Goal: Information Seeking & Learning: Find specific fact

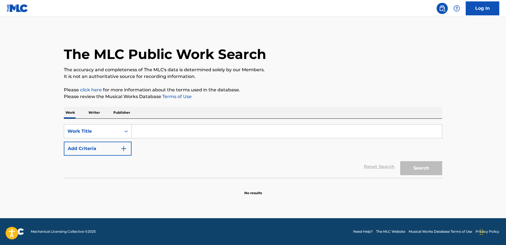
drag, startPoint x: 202, startPoint y: 118, endPoint x: 202, endPoint y: 127, distance: 9.0
click at [202, 118] on div "Work Writer Publisher" at bounding box center [253, 113] width 378 height 12
drag, startPoint x: 202, startPoint y: 128, endPoint x: 205, endPoint y: 123, distance: 5.4
click at [203, 127] on input "Search Form" at bounding box center [287, 131] width 310 height 13
paste input "MTG - REBOLA NO MEU C4RALHO - cvnt. Remix"
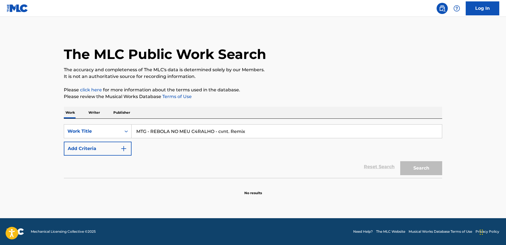
type input "MTG - REBOLA NO MEU C4RALHO - cvnt. Remix"
click at [400, 161] on button "Search" at bounding box center [421, 168] width 42 height 14
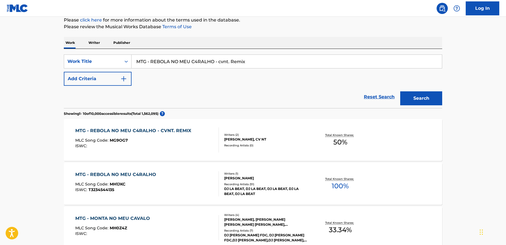
scroll to position [82, 0]
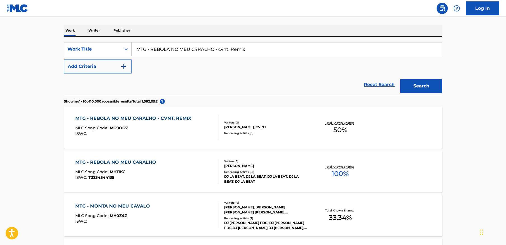
click at [179, 128] on div "MLC Song Code : MG9OG7" at bounding box center [134, 129] width 119 height 6
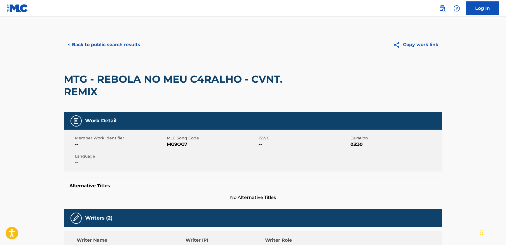
click at [172, 145] on span "MG9OG7" at bounding box center [212, 144] width 90 height 7
copy span "MG9OG7"
click at [90, 43] on button "< Back to public search results" at bounding box center [104, 45] width 80 height 14
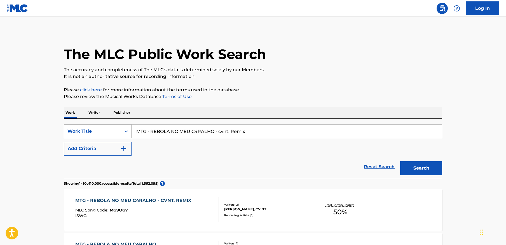
scroll to position [82, 0]
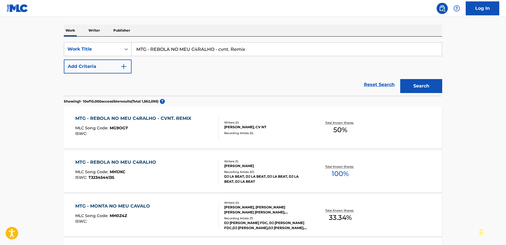
click at [235, 51] on input "MTG - REBOLA NO MEU C4RALHO - cvnt. Remix" at bounding box center [287, 49] width 310 height 13
paste input "FIGHT CLUB"
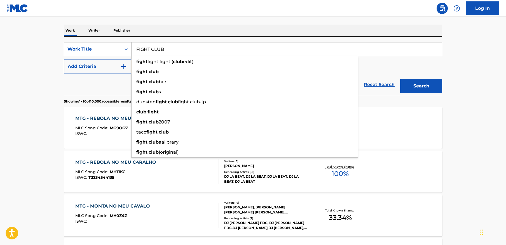
type input "FIGHT CLUB"
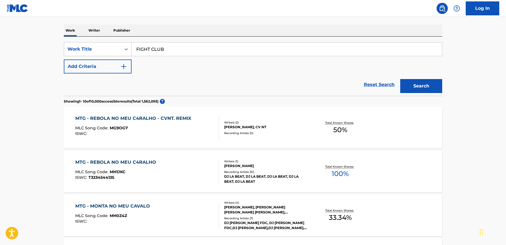
click at [65, 69] on button "Add Criteria" at bounding box center [98, 67] width 68 height 14
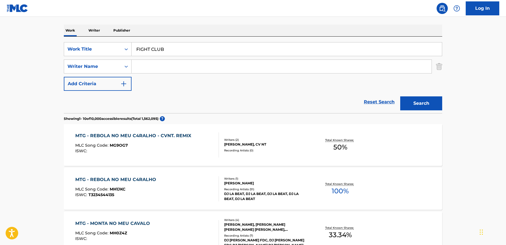
click at [153, 67] on input "Search Form" at bounding box center [282, 66] width 300 height 13
paste input "Vodovozyk"
type input "Vodovozyk"
click at [440, 106] on button "Search" at bounding box center [421, 104] width 42 height 14
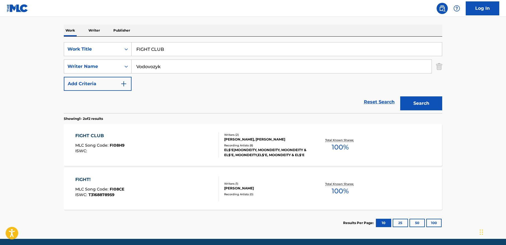
click at [161, 138] on div "FIGHT CLUB MLC Song Code : FI08H9 ISWC :" at bounding box center [147, 145] width 144 height 25
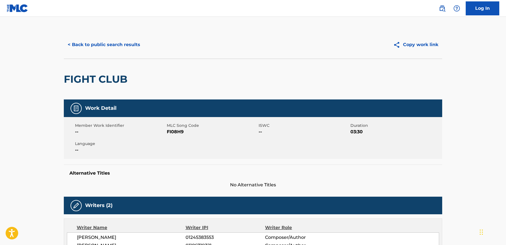
click at [111, 44] on button "< Back to public search results" at bounding box center [104, 45] width 80 height 14
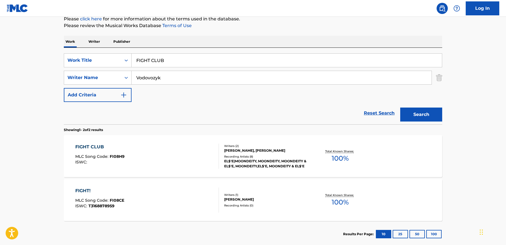
click at [213, 62] on input "FIGHT CLUB" at bounding box center [287, 60] width 310 height 13
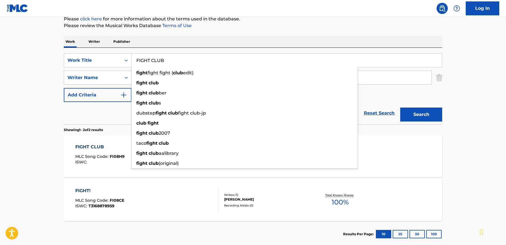
click at [213, 62] on input "FIGHT CLUB" at bounding box center [287, 60] width 310 height 13
paste input "Still Breathing"
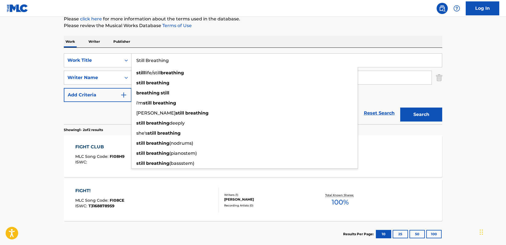
type input "Still Breathing"
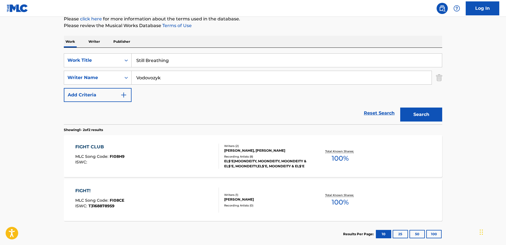
click at [458, 79] on main "The MLC Public Work Search The accuracy and completeness of The MLC's data is d…" at bounding box center [253, 98] width 506 height 305
click at [186, 77] on input "Vodovozyk" at bounding box center [282, 77] width 300 height 13
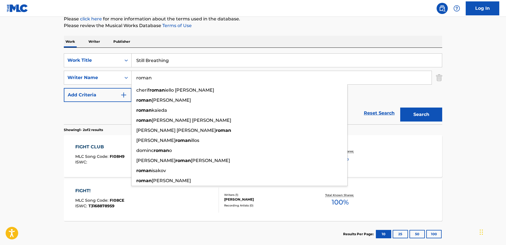
click at [430, 114] on button "Search" at bounding box center [421, 115] width 42 height 14
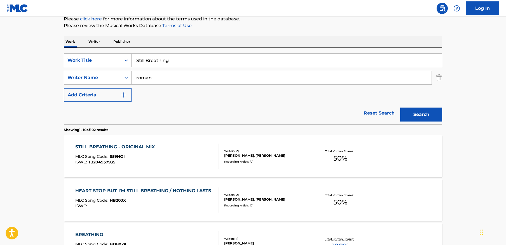
click at [203, 80] on input "roman" at bounding box center [282, 77] width 300 height 13
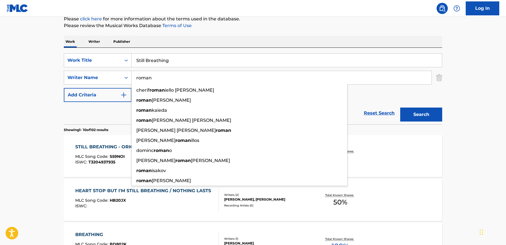
paste input "[PERSON_NAME]"
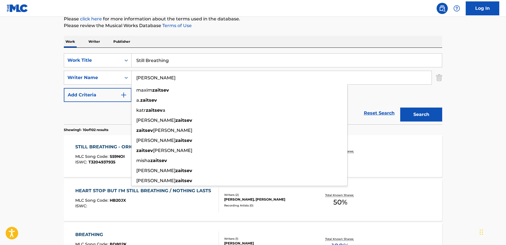
type input "[PERSON_NAME]"
click at [400, 108] on button "Search" at bounding box center [421, 115] width 42 height 14
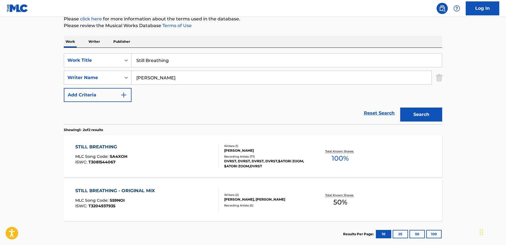
click at [67, 160] on div "STILL BREATHING MLC Song Code : SA4XOH ISWC : T3081544067 Writers ( 1 ) [PERSON…" at bounding box center [253, 156] width 378 height 42
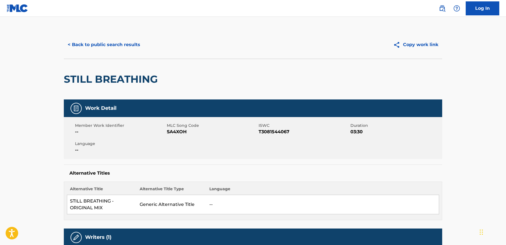
click at [92, 41] on button "< Back to public search results" at bounding box center [104, 45] width 80 height 14
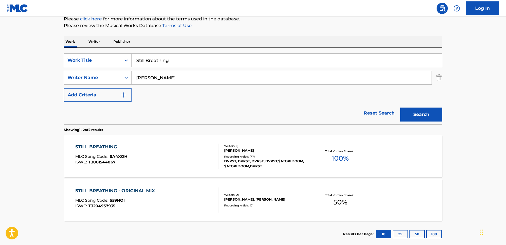
click at [158, 200] on div "STILL BREATHING - ORIGINAL MIX MLC Song Code : S59NOI ISWC : T3204937935" at bounding box center [147, 200] width 144 height 25
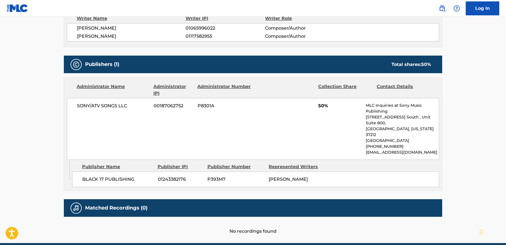
scroll to position [223, 0]
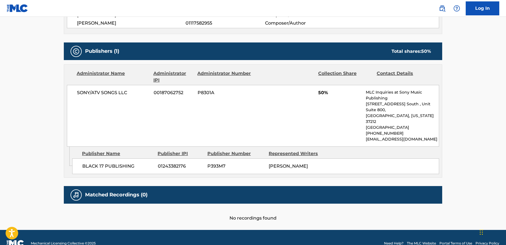
click at [297, 164] on span "[PERSON_NAME]" at bounding box center [288, 166] width 39 height 5
copy span "[PERSON_NAME]"
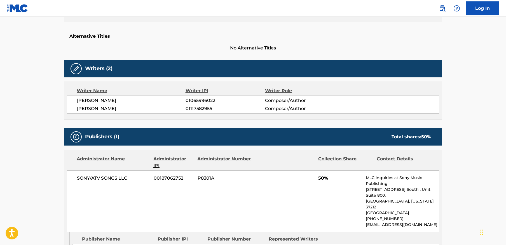
scroll to position [0, 0]
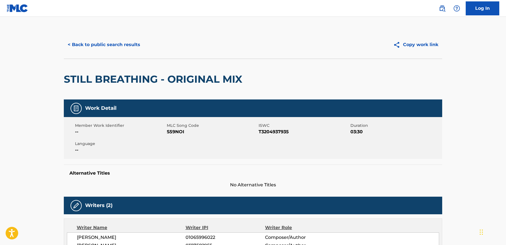
click at [118, 47] on button "< Back to public search results" at bounding box center [104, 45] width 80 height 14
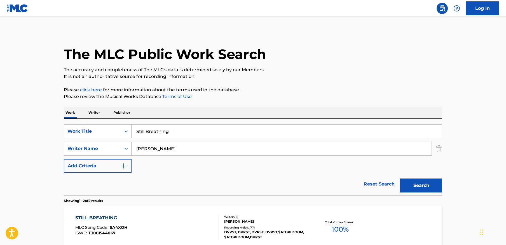
scroll to position [71, 0]
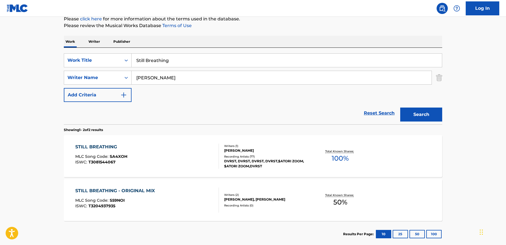
click at [181, 58] on input "Still Breathing" at bounding box center [287, 60] width 310 height 13
click at [180, 58] on input "Still Breathing" at bounding box center [287, 60] width 310 height 13
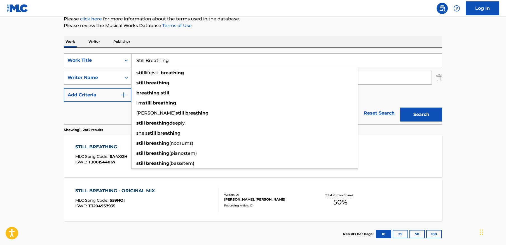
click at [179, 59] on input "Still Breathing" at bounding box center [287, 60] width 310 height 13
paste input "FRESH - REMIX"
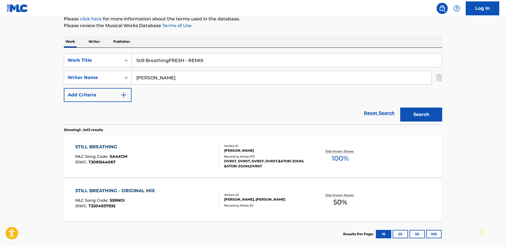
paste input "Search Form"
type input "FRESH - REMIX"
click at [401, 79] on input "[PERSON_NAME]" at bounding box center [282, 77] width 300 height 13
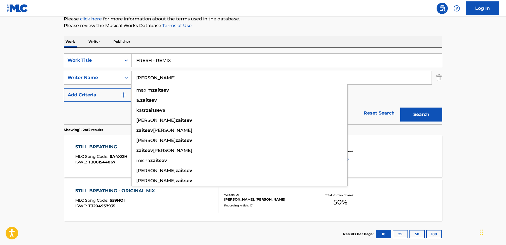
click at [401, 79] on input "[PERSON_NAME]" at bounding box center [282, 77] width 300 height 13
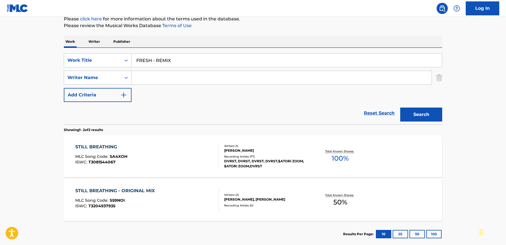
click at [420, 114] on button "Search" at bounding box center [421, 115] width 42 height 14
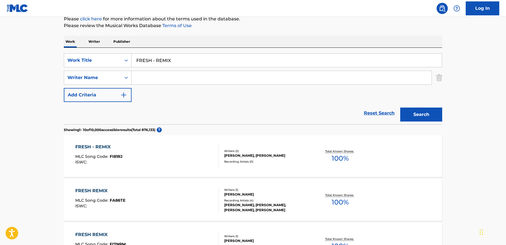
click at [288, 79] on input "Search Form" at bounding box center [282, 77] width 300 height 13
paste input "[PERSON_NAME]"
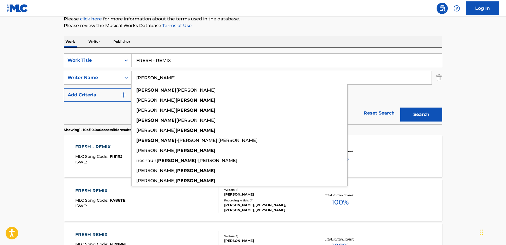
type input "[PERSON_NAME]"
drag, startPoint x: 456, startPoint y: 107, endPoint x: 438, endPoint y: 109, distance: 18.1
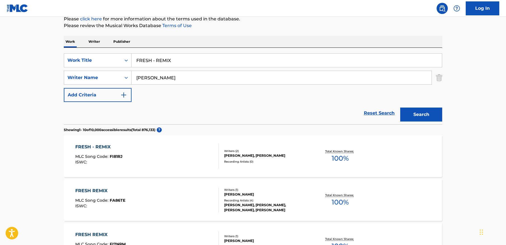
click at [420, 112] on button "Search" at bounding box center [421, 115] width 42 height 14
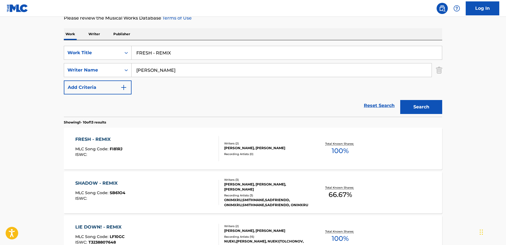
scroll to position [83, 0]
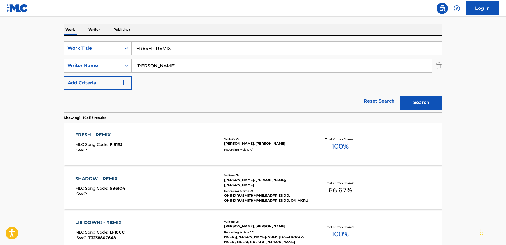
click at [155, 151] on div "FRESH - REMIX MLC Song Code : FI81RJ ISWC :" at bounding box center [147, 144] width 144 height 25
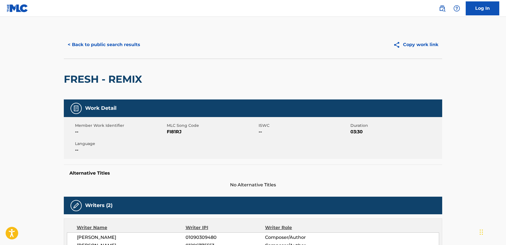
click at [123, 45] on button "< Back to public search results" at bounding box center [104, 45] width 80 height 14
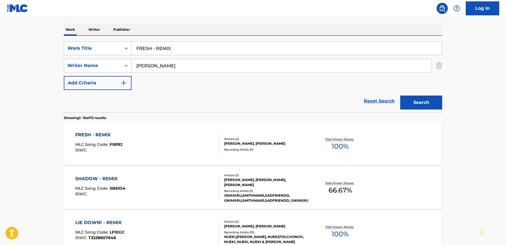
click at [180, 50] on input "FRESH - REMIX" at bounding box center [287, 48] width 310 height 13
paste input "Paranoid"
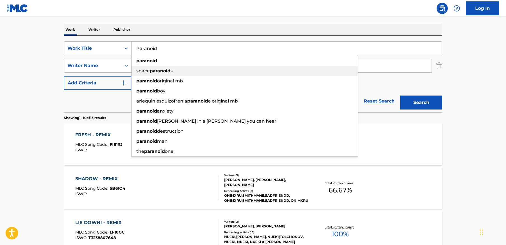
click at [187, 67] on div "space paranoid s" at bounding box center [245, 71] width 226 height 10
type input "space paranoids"
click at [187, 67] on input "[PERSON_NAME]" at bounding box center [282, 65] width 300 height 13
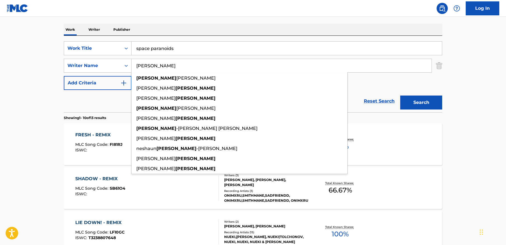
paste input "[PERSON_NAME]"
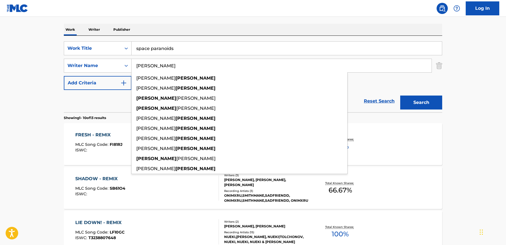
type input "[PERSON_NAME]"
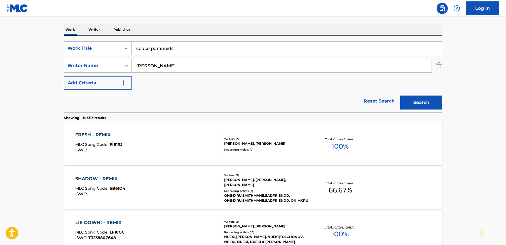
click at [199, 46] on input "space paranoids" at bounding box center [287, 48] width 310 height 13
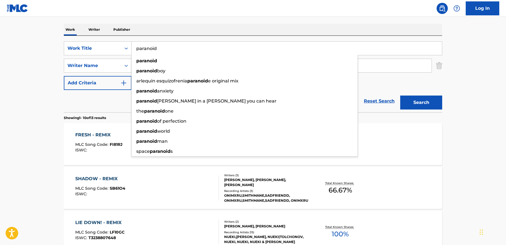
type input "paranoid"
click at [400, 96] on button "Search" at bounding box center [421, 103] width 42 height 14
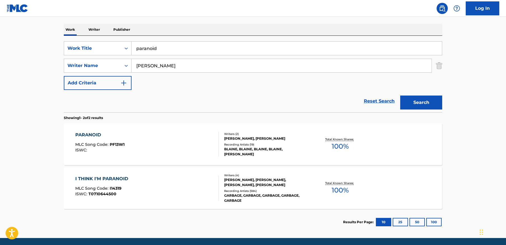
click at [201, 150] on div "PARANOID MLC Song Code : PF13W1 ISWC :" at bounding box center [147, 144] width 144 height 25
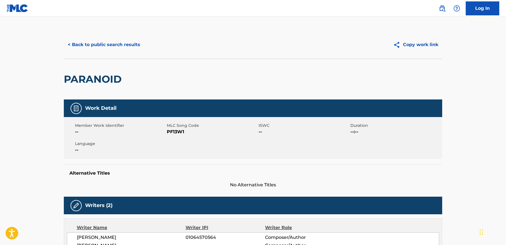
click at [180, 133] on span "PF13W1" at bounding box center [212, 132] width 90 height 7
click at [108, 46] on button "< Back to public search results" at bounding box center [104, 45] width 80 height 14
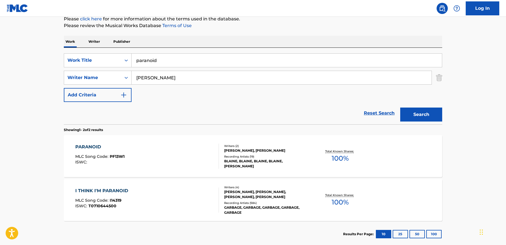
click at [156, 63] on input "paranoid" at bounding box center [287, 60] width 310 height 13
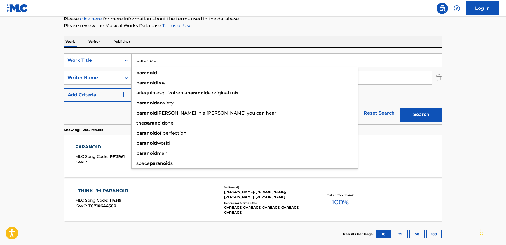
click at [156, 63] on input "paranoid" at bounding box center [287, 60] width 310 height 13
paste input "LAST ONE"
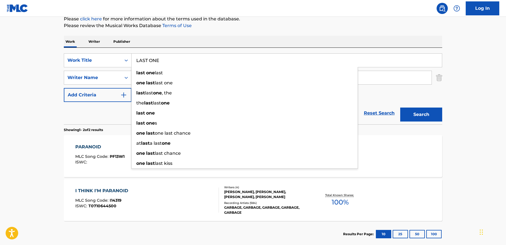
type input "LAST ONE"
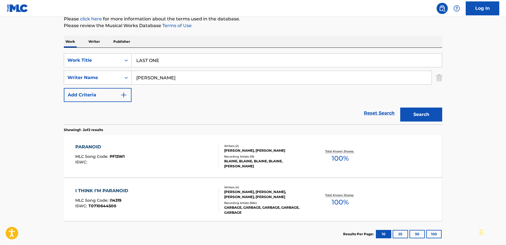
click at [327, 35] on div "The MLC Public Work Search The accuracy and completeness of The MLC's data is d…" at bounding box center [253, 104] width 392 height 288
click at [187, 76] on input "[PERSON_NAME]" at bounding box center [282, 77] width 300 height 13
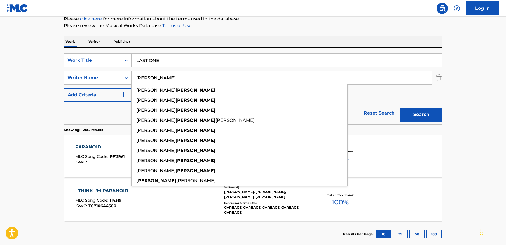
click at [187, 76] on input "[PERSON_NAME]" at bounding box center [282, 77] width 300 height 13
paste input "[PERSON_NAME]"
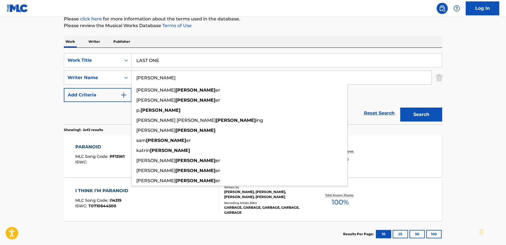
type input "[PERSON_NAME]"
click at [400, 108] on button "Search" at bounding box center [421, 115] width 42 height 14
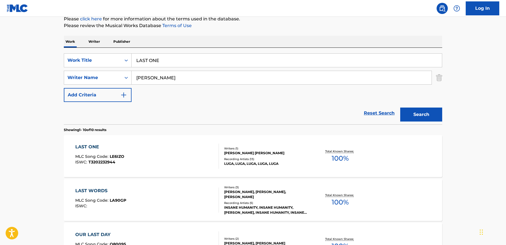
click at [154, 148] on div "LAST ONE MLC Song Code : LE6IZO ISWC : T3202232944" at bounding box center [147, 156] width 144 height 25
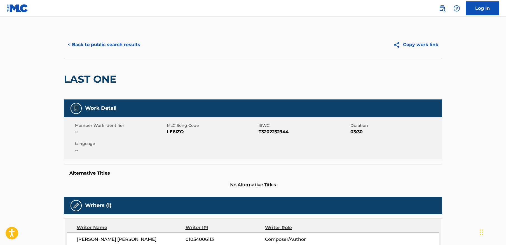
click at [114, 41] on button "< Back to public search results" at bounding box center [104, 45] width 80 height 14
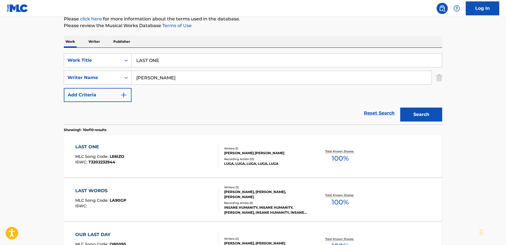
click at [196, 79] on input "[PERSON_NAME]" at bounding box center [282, 77] width 300 height 13
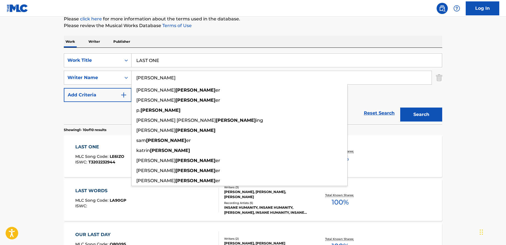
click at [196, 79] on input "[PERSON_NAME]" at bounding box center [282, 77] width 300 height 13
paste input "[PERSON_NAME]"
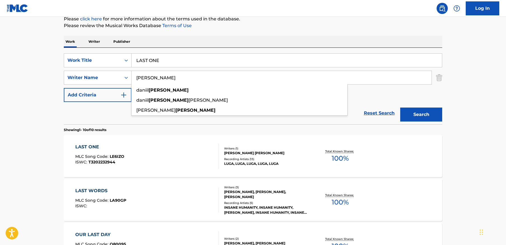
type input "[PERSON_NAME]"
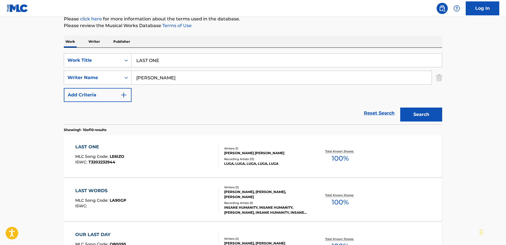
click at [201, 59] on input "LAST ONE" at bounding box center [287, 60] width 310 height 13
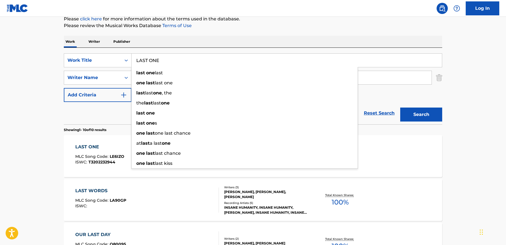
click at [201, 59] on input "LAST ONE" at bounding box center [287, 60] width 310 height 13
type input "night ride"
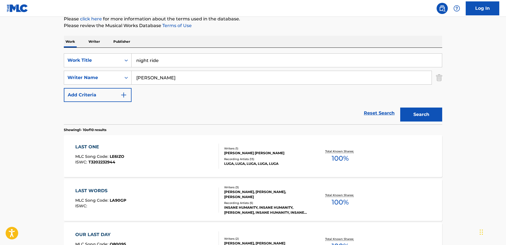
click at [429, 112] on button "Search" at bounding box center [421, 115] width 42 height 14
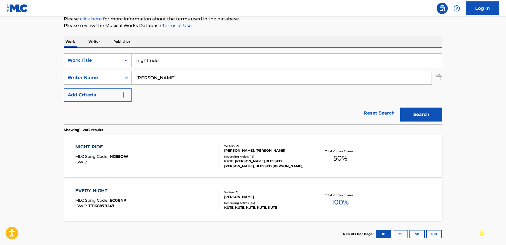
click at [163, 149] on div "NIGHT RIDE MLC Song Code : NG55OW ISWC :" at bounding box center [147, 156] width 144 height 25
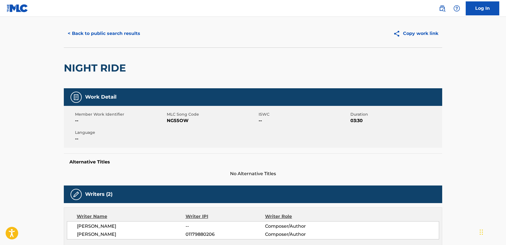
scroll to position [12, 0]
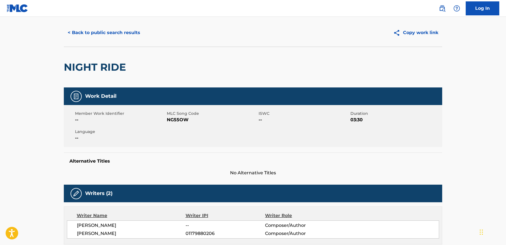
click at [115, 29] on button "< Back to public search results" at bounding box center [104, 33] width 80 height 14
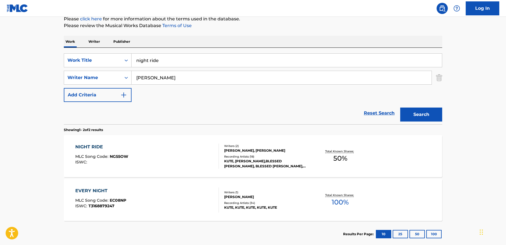
click at [187, 147] on div "NIGHT RIDE MLC Song Code : NG55OW ISWC :" at bounding box center [147, 156] width 144 height 25
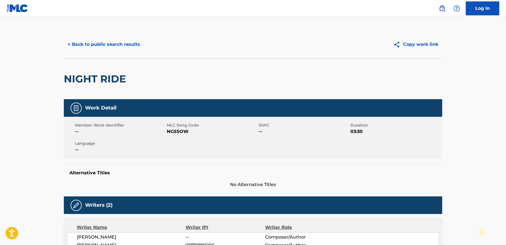
click at [100, 42] on button "< Back to public search results" at bounding box center [104, 44] width 80 height 14
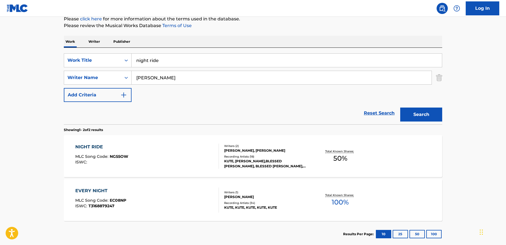
click at [318, 60] on input "night ride" at bounding box center [287, 60] width 310 height 13
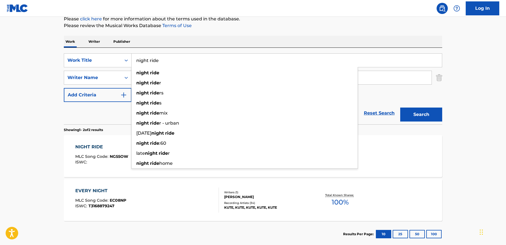
click at [318, 60] on input "night ride" at bounding box center [287, 60] width 310 height 13
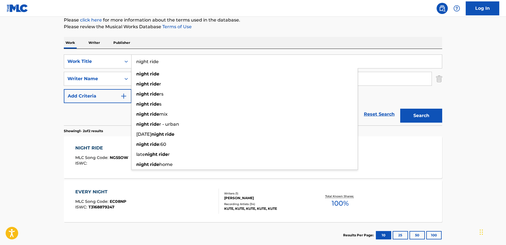
paste input "Cold Li"
type input "Cold Lie"
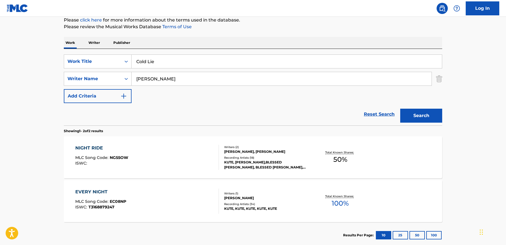
click at [477, 61] on main "The MLC Public Work Search The accuracy and completeness of The MLC's data is d…" at bounding box center [253, 99] width 506 height 305
click at [180, 80] on input "[PERSON_NAME]" at bounding box center [282, 78] width 300 height 13
paste input "[PERSON_NAME]"
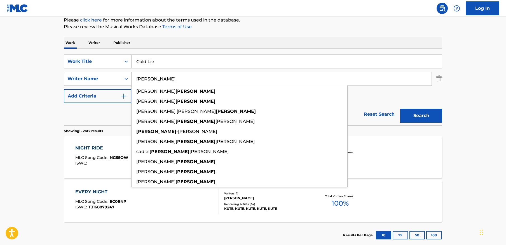
type input "[PERSON_NAME]"
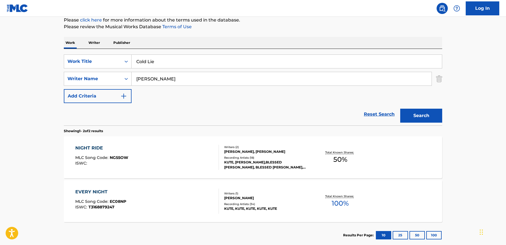
click at [438, 116] on button "Search" at bounding box center [421, 116] width 42 height 14
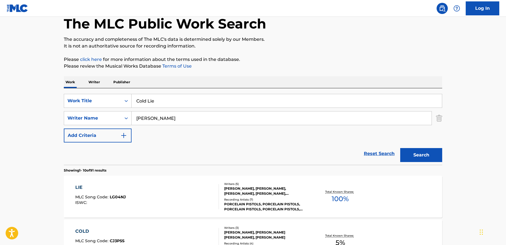
scroll to position [0, 0]
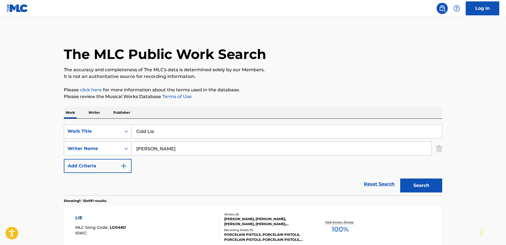
click at [410, 152] on input "[PERSON_NAME]" at bounding box center [282, 148] width 300 height 13
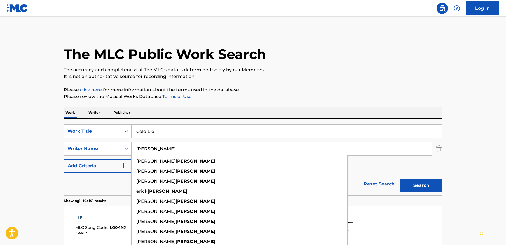
click at [410, 152] on input "[PERSON_NAME]" at bounding box center [282, 148] width 300 height 13
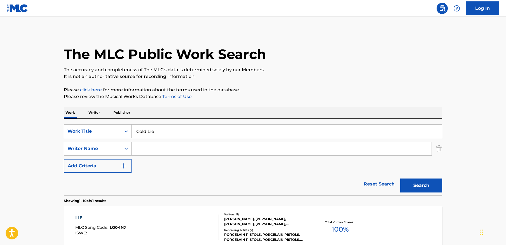
click at [387, 129] on input "Cold Lie" at bounding box center [287, 131] width 310 height 13
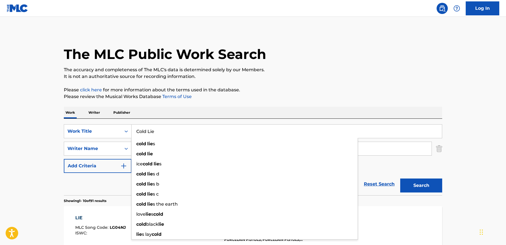
click at [387, 129] on input "Cold Lie" at bounding box center [287, 131] width 310 height 13
paste input "METAMORPHOSIS - KUTE Remix"
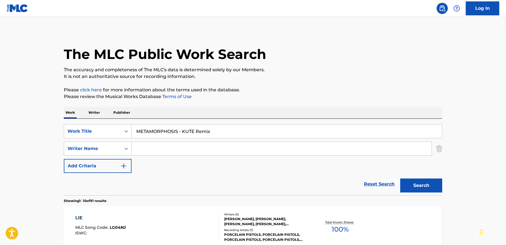
type input "METAMORPHOSIS - KUTE Remix"
drag, startPoint x: 431, startPoint y: 181, endPoint x: 455, endPoint y: 19, distance: 163.8
click at [432, 180] on button "Search" at bounding box center [421, 186] width 42 height 14
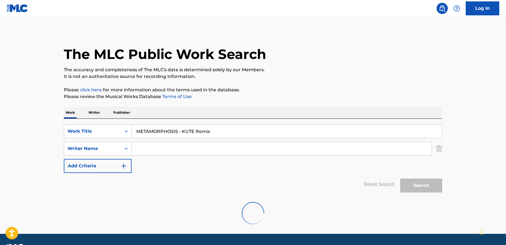
scroll to position [16, 0]
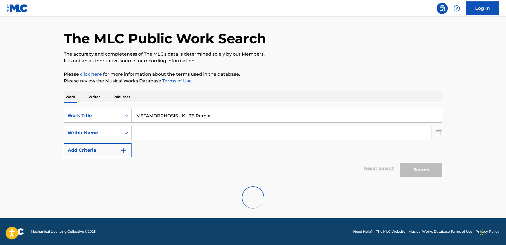
click at [292, 109] on input "METAMORPHOSIS - KUTE Remix" at bounding box center [287, 115] width 310 height 13
click at [283, 114] on input "METAMORPHOSIS - KUTE Remix" at bounding box center [287, 115] width 310 height 13
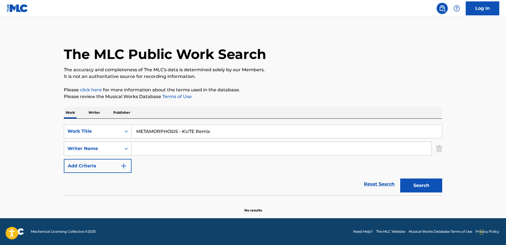
scroll to position [0, 0]
click at [417, 184] on button "Search" at bounding box center [421, 186] width 42 height 14
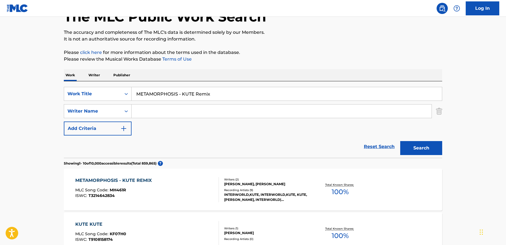
scroll to position [37, 0]
click at [168, 186] on div "METAMORPHOSIS - KUTE REMIX MLC Song Code : MH461R ISWC : T3214642834" at bounding box center [147, 190] width 144 height 25
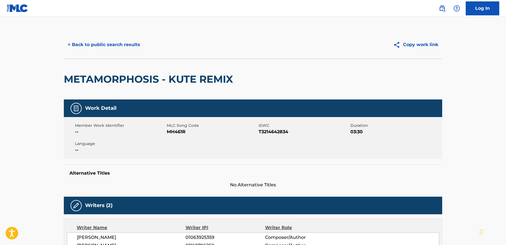
click at [113, 43] on button "< Back to public search results" at bounding box center [104, 45] width 80 height 14
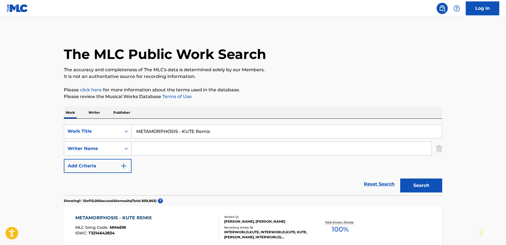
scroll to position [37, 0]
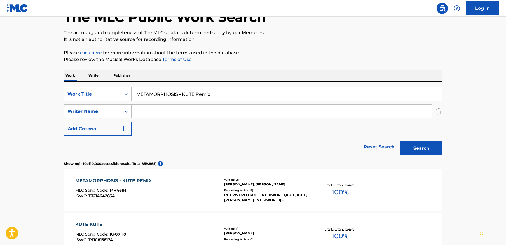
click at [173, 92] on input "METAMORPHOSIS - KUTE Remix" at bounding box center [287, 94] width 310 height 13
paste input "Valhalla"
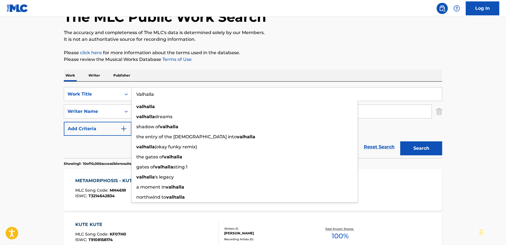
type input "Valhalla"
drag, startPoint x: 487, startPoint y: 44, endPoint x: 435, endPoint y: 73, distance: 59.0
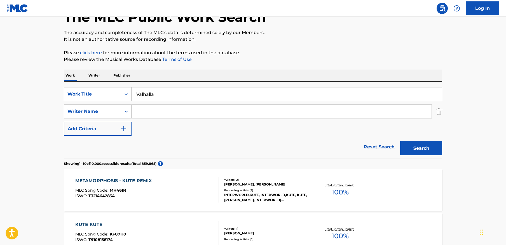
click at [290, 111] on input "Search Form" at bounding box center [282, 111] width 300 height 13
paste input "[PERSON_NAME]"
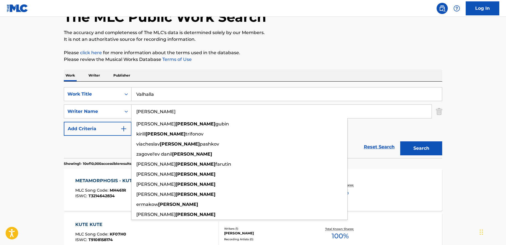
type input "[PERSON_NAME]"
click at [400, 142] on button "Search" at bounding box center [421, 149] width 42 height 14
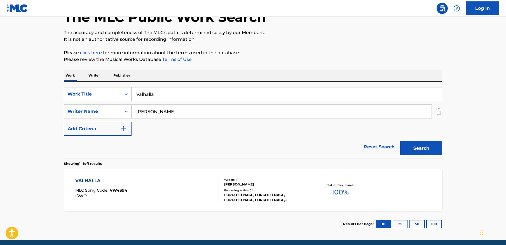
click at [187, 184] on div "VALHALLA MLC Song Code : VW4S94 ISWC :" at bounding box center [147, 190] width 144 height 25
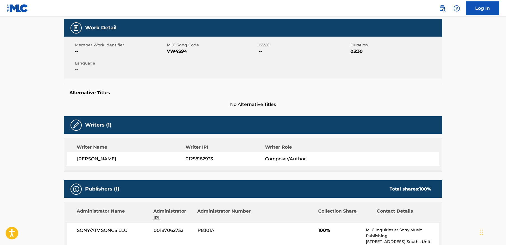
scroll to position [79, 0]
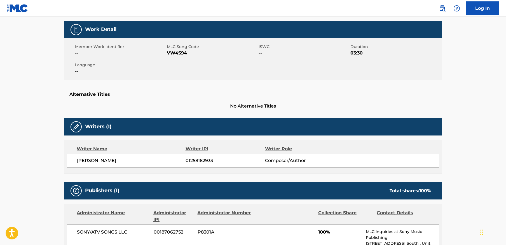
click at [182, 52] on span "VW4S94" at bounding box center [212, 53] width 90 height 7
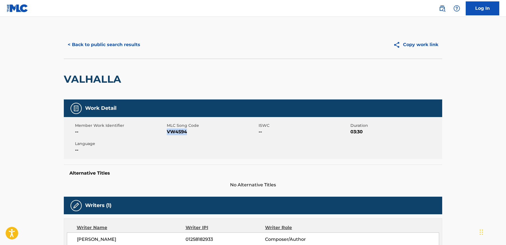
click at [109, 46] on button "< Back to public search results" at bounding box center [104, 45] width 80 height 14
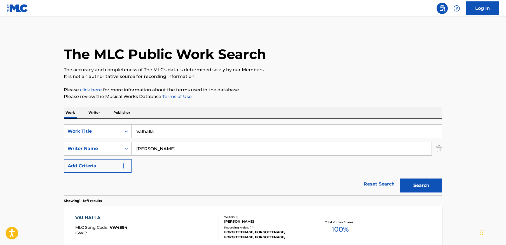
scroll to position [27, 0]
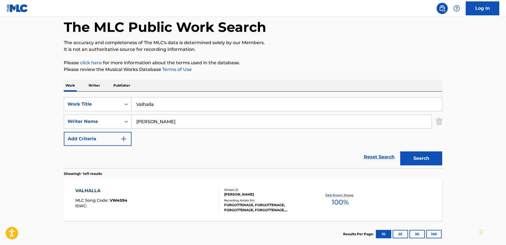
click at [201, 107] on input "Valhalla" at bounding box center [287, 104] width 310 height 13
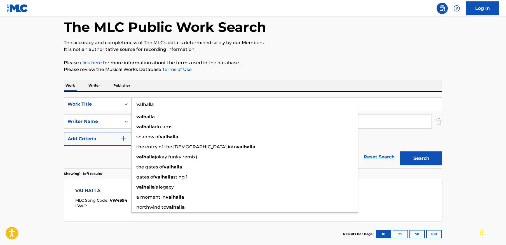
click at [201, 107] on input "Valhalla" at bounding box center [287, 104] width 310 height 13
paste input "STARFALL"
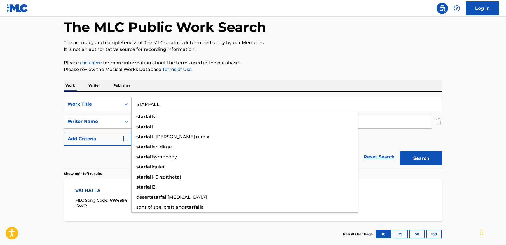
type input "STARFALL"
click at [483, 82] on main "The MLC Public Work Search The accuracy and completeness of The MLC's data is d…" at bounding box center [253, 120] width 506 height 261
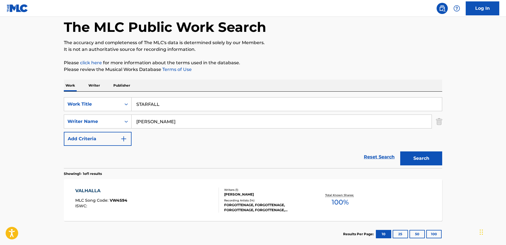
click at [311, 121] on input "[PERSON_NAME]" at bounding box center [282, 121] width 300 height 13
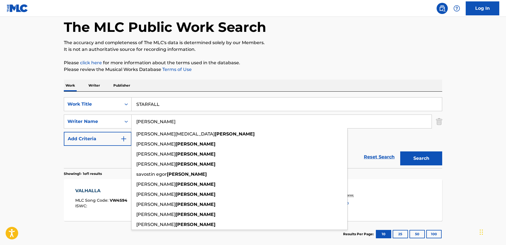
click at [311, 121] on input "[PERSON_NAME]" at bounding box center [282, 121] width 300 height 13
paste input "SERHIYOVYCH"
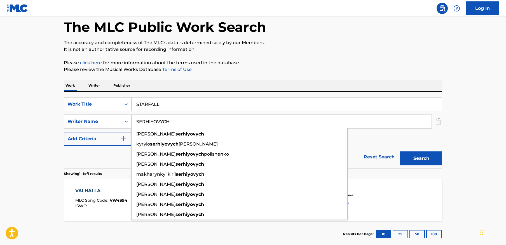
type input "SERHIYOVYCH"
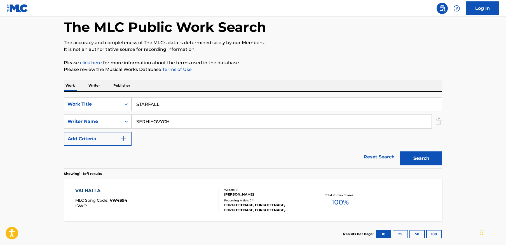
click at [434, 162] on button "Search" at bounding box center [421, 159] width 42 height 14
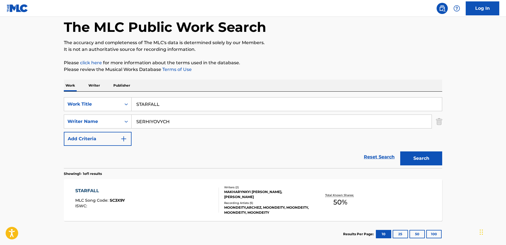
click at [157, 200] on div "STARFALL MLC Song Code : SC3X9Y ISWC :" at bounding box center [147, 200] width 144 height 25
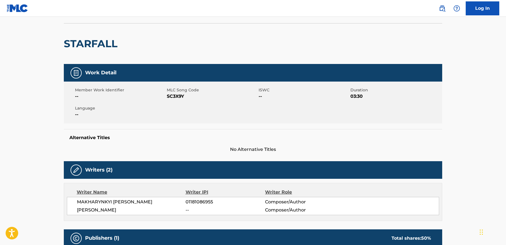
scroll to position [45, 0]
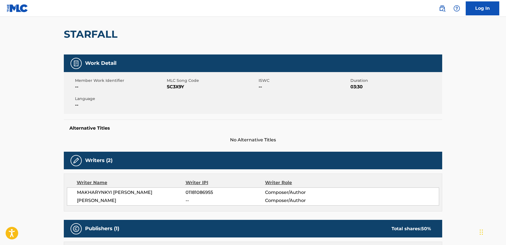
click at [177, 87] on span "SC3X9Y" at bounding box center [212, 87] width 90 height 7
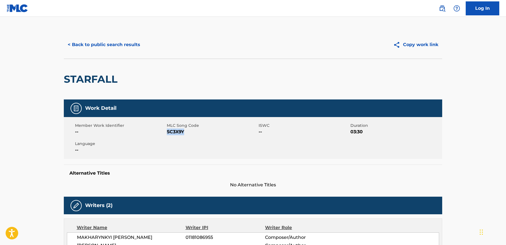
click at [114, 41] on button "< Back to public search results" at bounding box center [104, 45] width 80 height 14
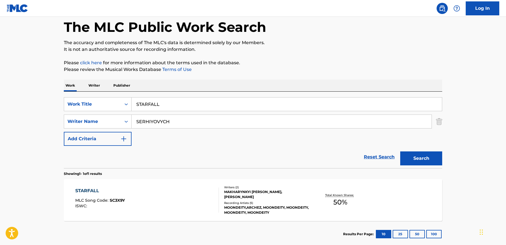
click at [208, 105] on input "STARFALL" at bounding box center [287, 104] width 310 height 13
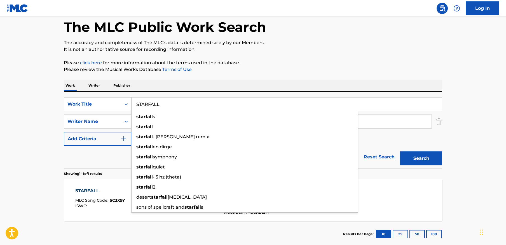
click at [208, 105] on input "STARFALL" at bounding box center [287, 104] width 310 height 13
click at [491, 72] on main "The MLC Public Work Search The accuracy and completeness of The MLC's data is d…" at bounding box center [253, 120] width 506 height 261
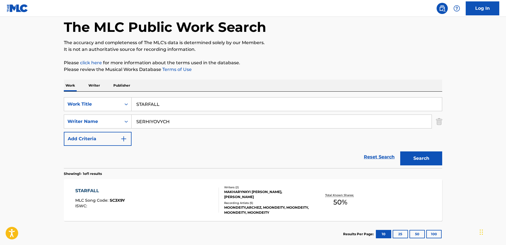
click at [310, 121] on input "SERHIYOVYCH" at bounding box center [282, 121] width 300 height 13
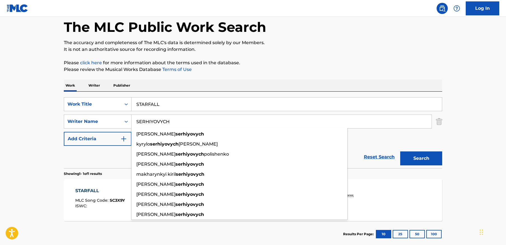
click at [310, 121] on input "SERHIYOVYCH" at bounding box center [282, 121] width 300 height 13
paste input "[PERSON_NAME]"
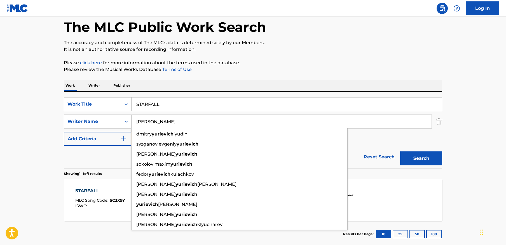
type input "[PERSON_NAME]"
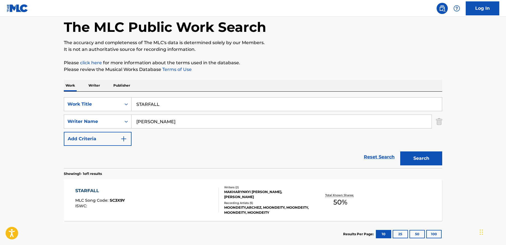
drag, startPoint x: 439, startPoint y: 84, endPoint x: 494, endPoint y: 67, distance: 57.6
click at [438, 84] on div "Work Writer Publisher" at bounding box center [253, 86] width 378 height 12
click at [179, 105] on input "STARFALL" at bounding box center [287, 104] width 310 height 13
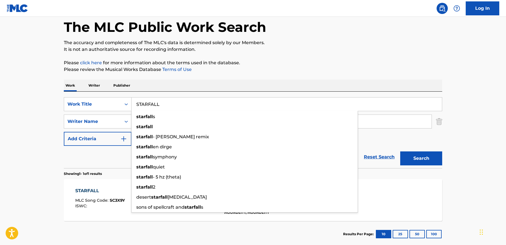
click at [179, 105] on input "STARFALL" at bounding box center [287, 104] width 310 height 13
paste input "The Wayfarer"
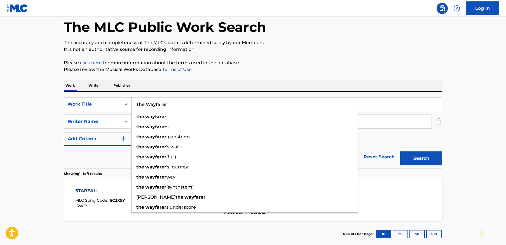
type input "The Wayfarer"
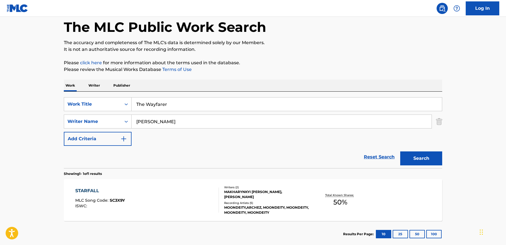
click at [470, 82] on main "The MLC Public Work Search The accuracy and completeness of The MLC's data is d…" at bounding box center [253, 120] width 506 height 261
click at [421, 153] on button "Search" at bounding box center [421, 159] width 42 height 14
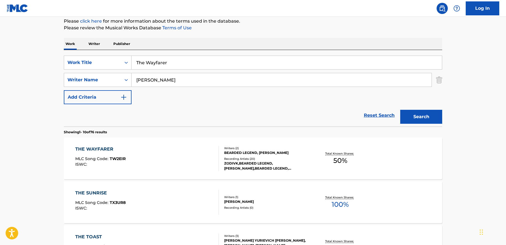
scroll to position [70, 0]
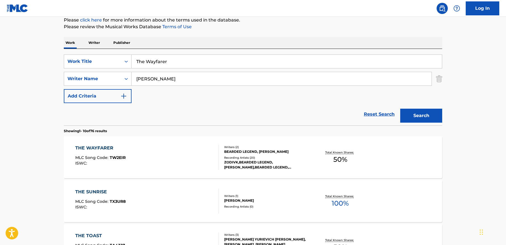
click at [162, 152] on div "THE WAYFARER MLC Song Code : TW2EIR ISWC :" at bounding box center [147, 157] width 144 height 25
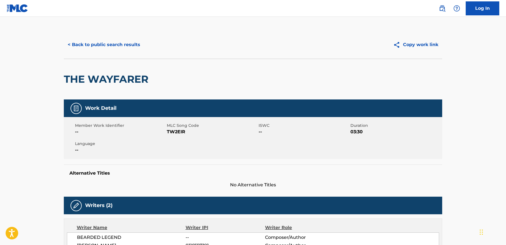
click at [123, 44] on button "< Back to public search results" at bounding box center [104, 45] width 80 height 14
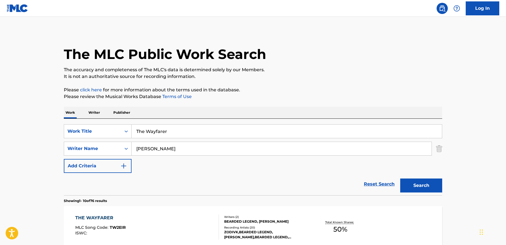
scroll to position [70, 0]
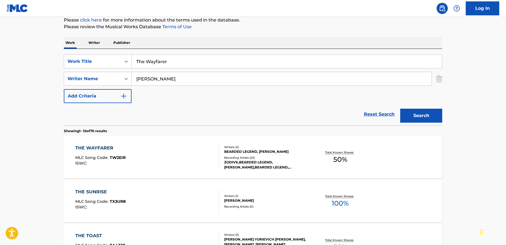
click at [172, 62] on input "The Wayfarer" at bounding box center [287, 61] width 310 height 13
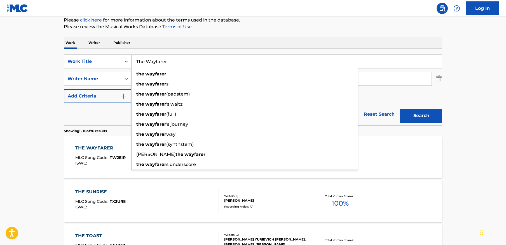
click at [172, 62] on input "The Wayfarer" at bounding box center [287, 61] width 310 height 13
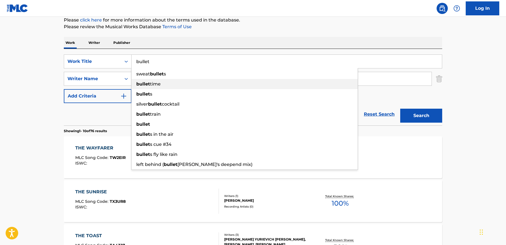
click at [318, 83] on div "bullet time" at bounding box center [245, 84] width 226 height 10
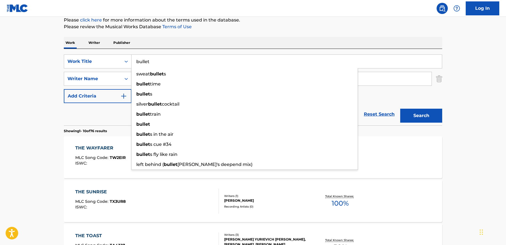
type input "bullet"
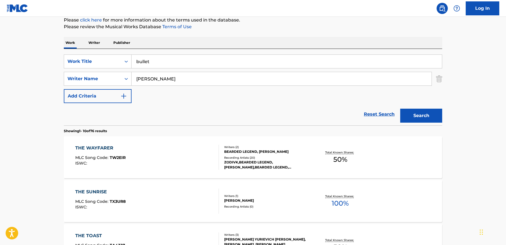
click at [342, 78] on input "[PERSON_NAME]" at bounding box center [282, 78] width 300 height 13
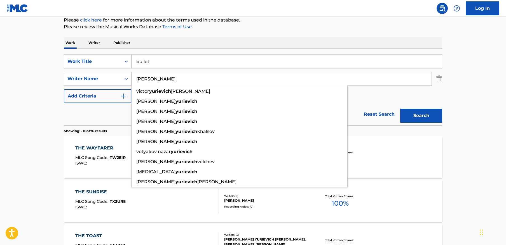
click at [342, 78] on input "[PERSON_NAME]" at bounding box center [282, 78] width 300 height 13
paste input "[PERSON_NAME]"
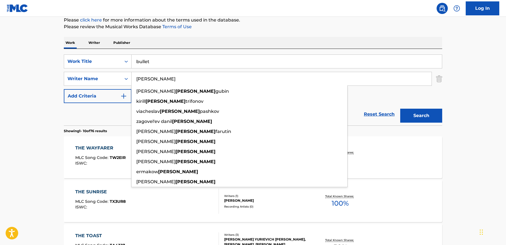
type input "[PERSON_NAME]"
click at [400, 109] on button "Search" at bounding box center [421, 116] width 42 height 14
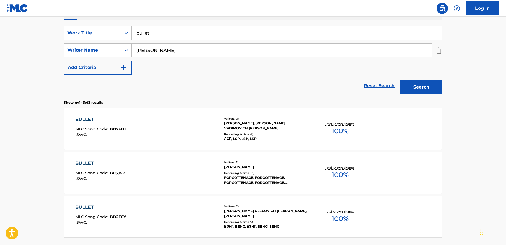
scroll to position [111, 0]
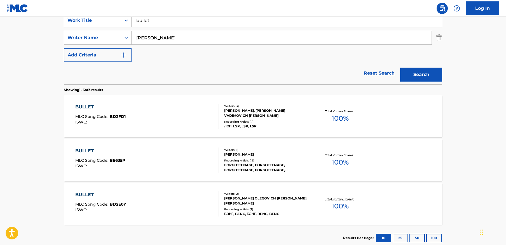
click at [179, 163] on div "BULLET MLC Song Code : BE635P ISWC :" at bounding box center [147, 160] width 144 height 25
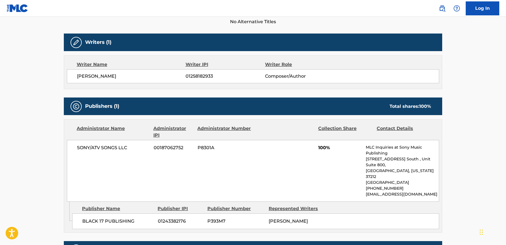
scroll to position [165, 0]
